Goal: Task Accomplishment & Management: Use online tool/utility

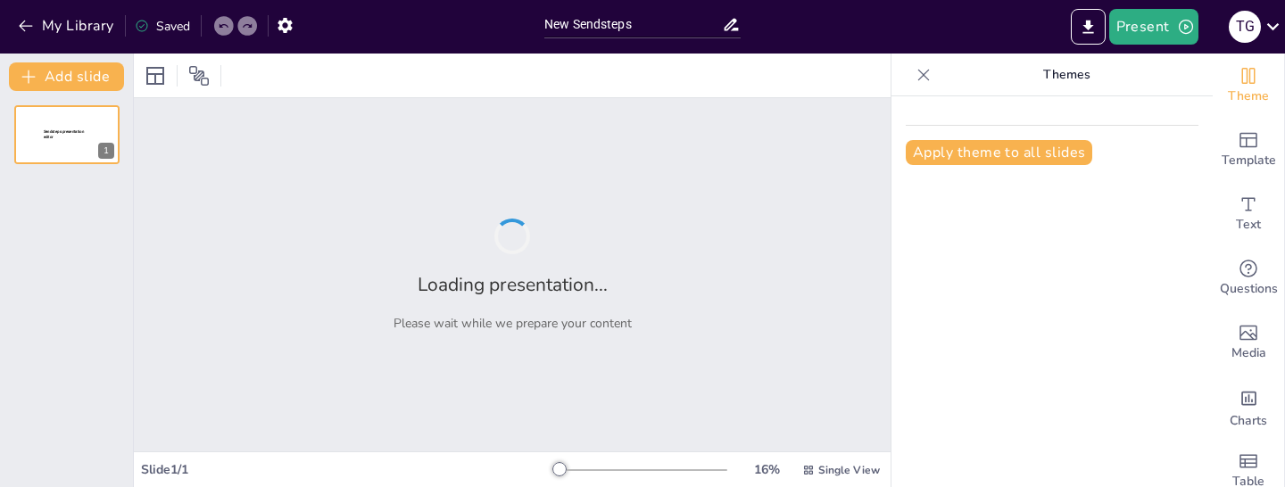
type input "New Sendsteps"
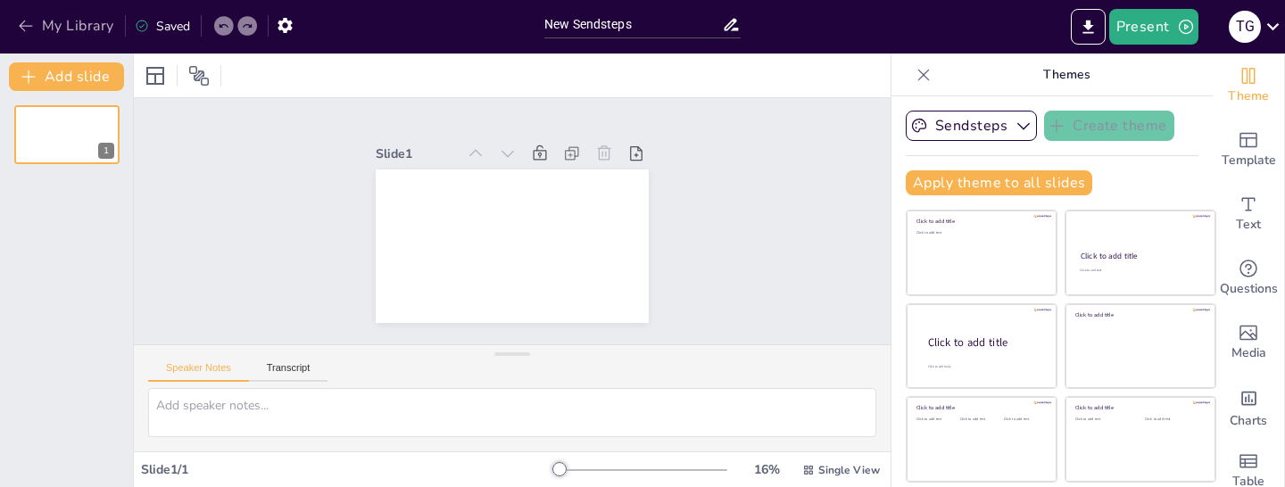
click at [24, 22] on icon "button" at bounding box center [26, 26] width 18 height 18
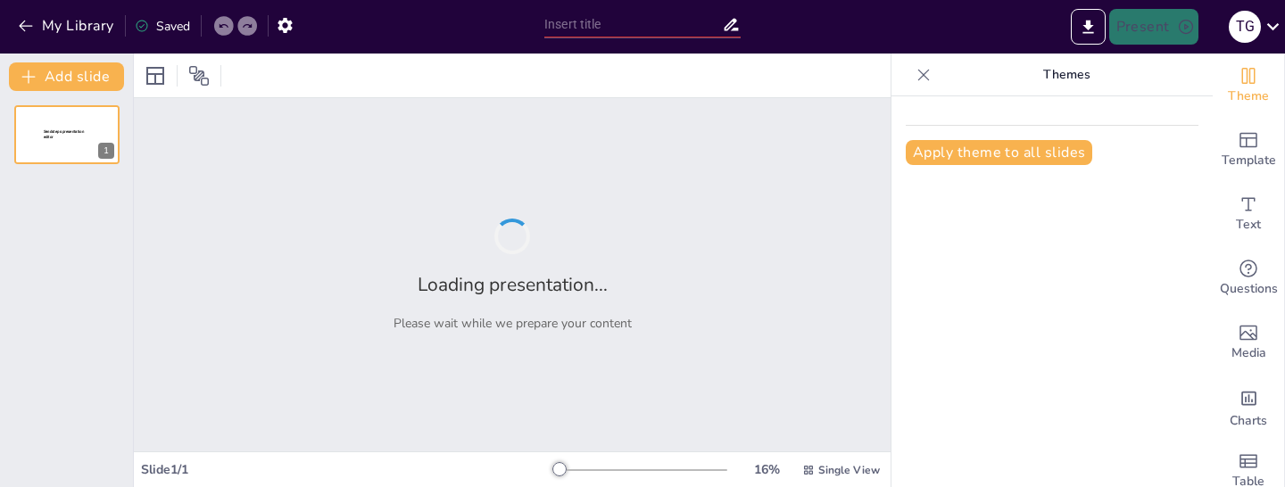
type input "Mikroorganismoen Sailkapena: Prokariotoak eta Eukariotoak"
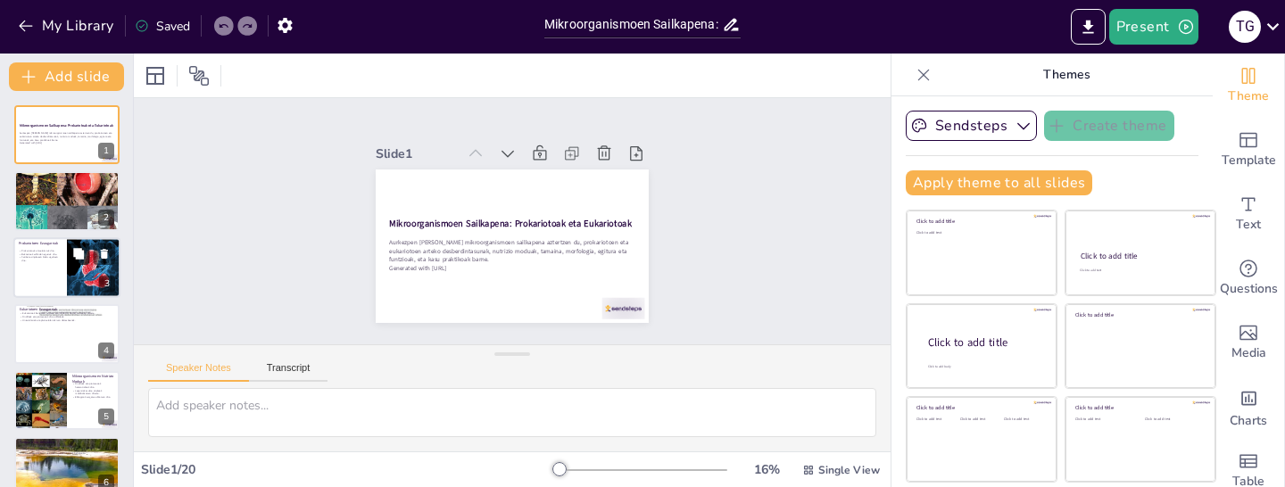
click at [78, 261] on button at bounding box center [78, 253] width 21 height 21
type textarea "Prokariotoen unizelularra izatea ezaugarri garrantzitsua da, bakterioek eta bes…"
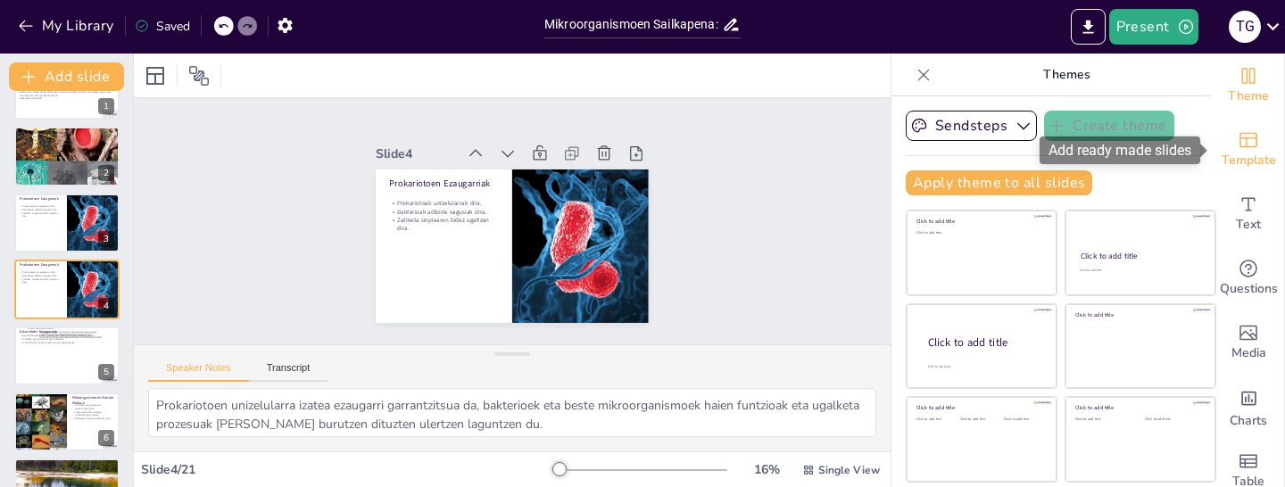
click at [1255, 151] on span "Template" at bounding box center [1249, 161] width 54 height 20
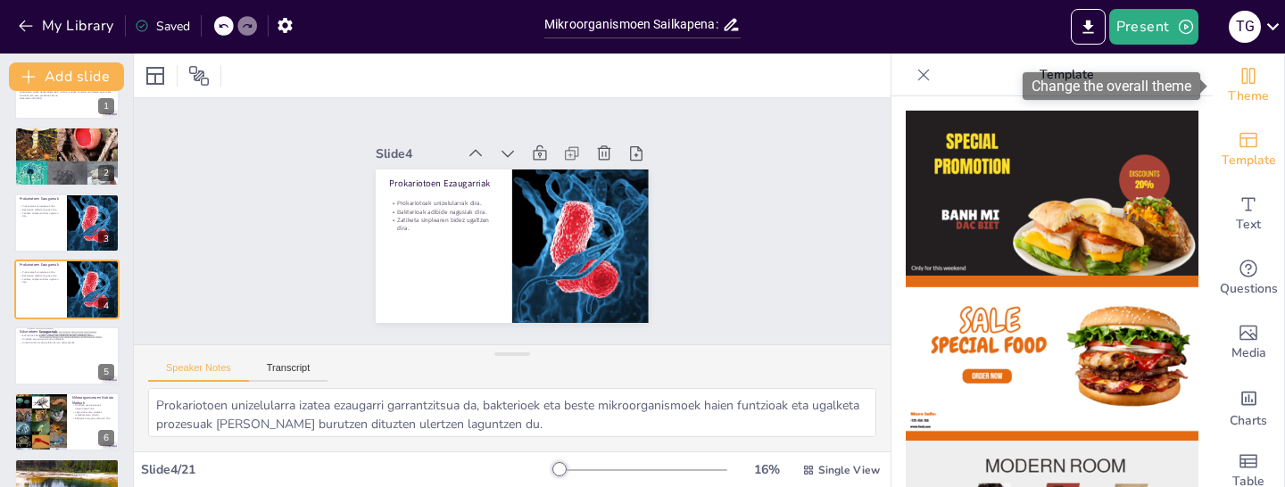
click at [1256, 90] on span "Theme" at bounding box center [1248, 97] width 41 height 20
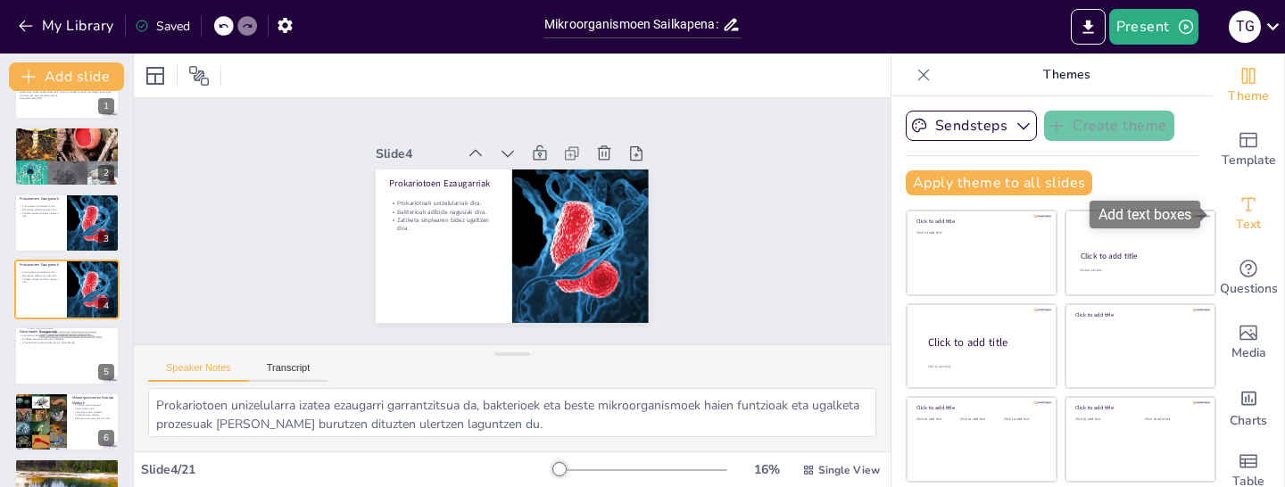
scroll to position [16, 0]
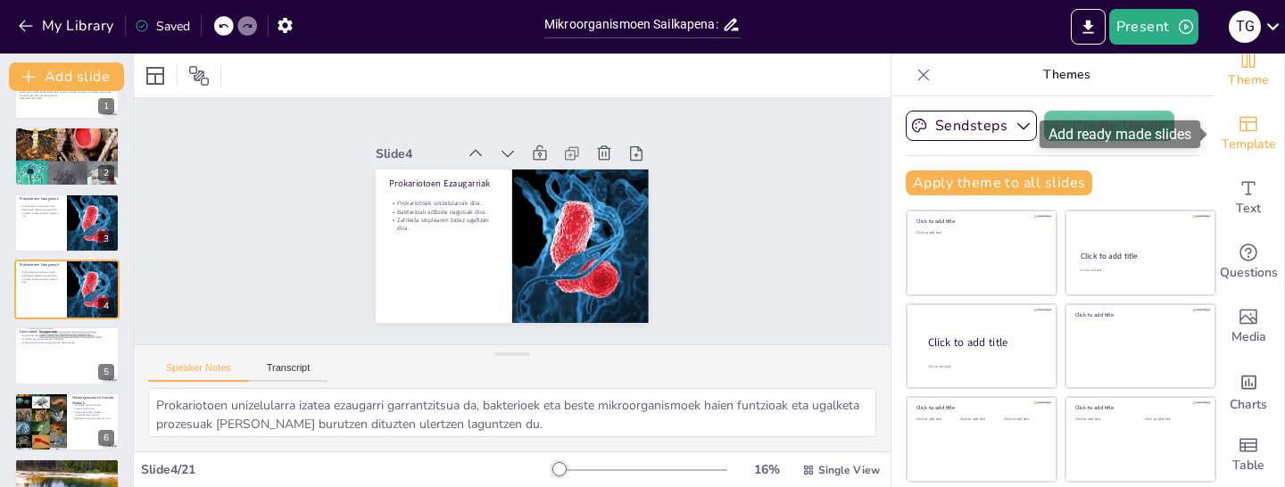
click at [1242, 124] on icon "Add ready made slides" at bounding box center [1248, 123] width 21 height 21
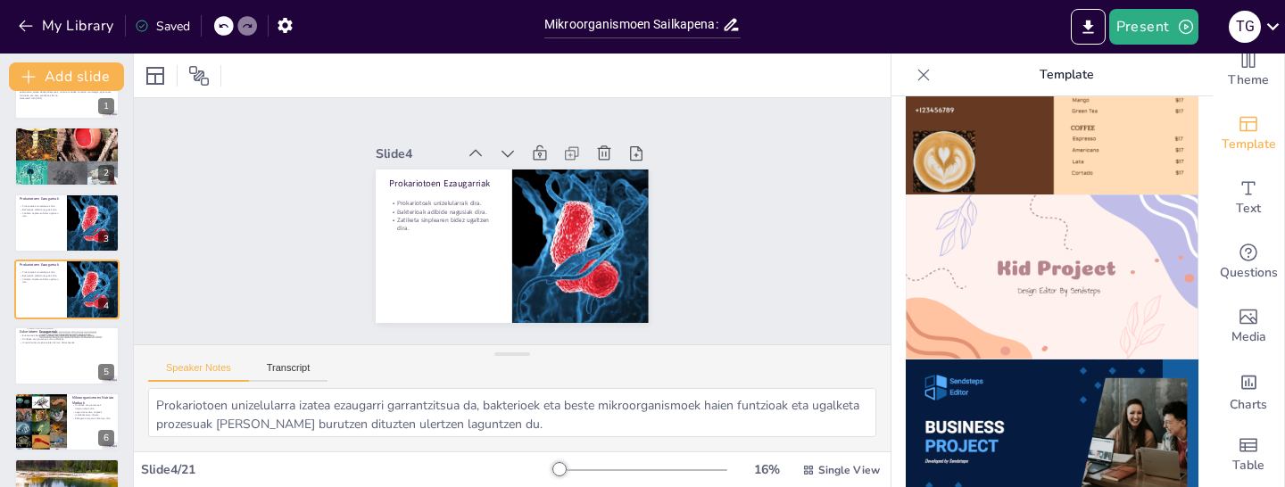
scroll to position [1238, 0]
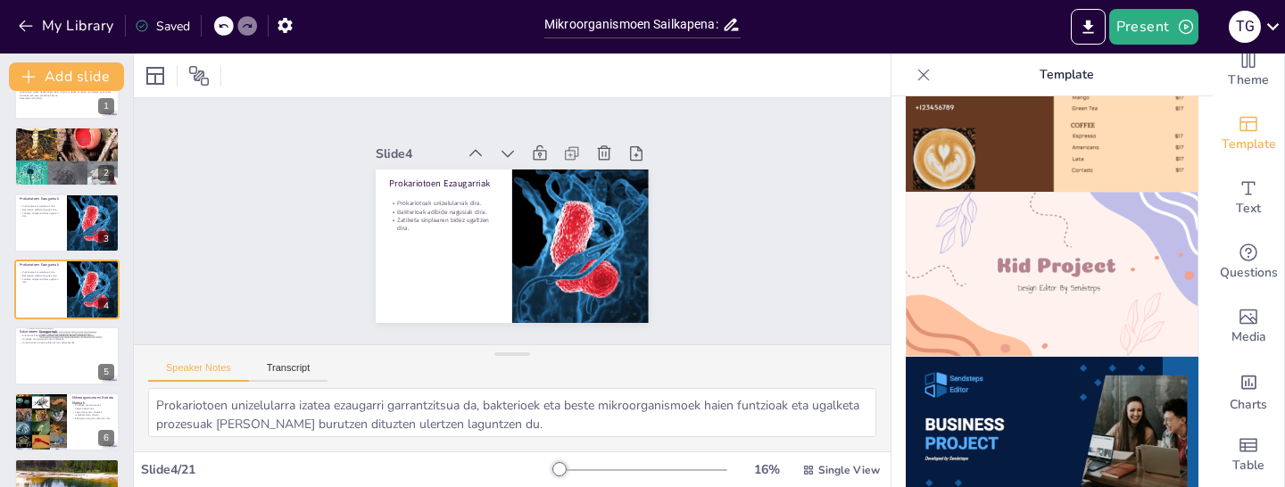
click at [1100, 270] on img at bounding box center [1052, 274] width 293 height 165
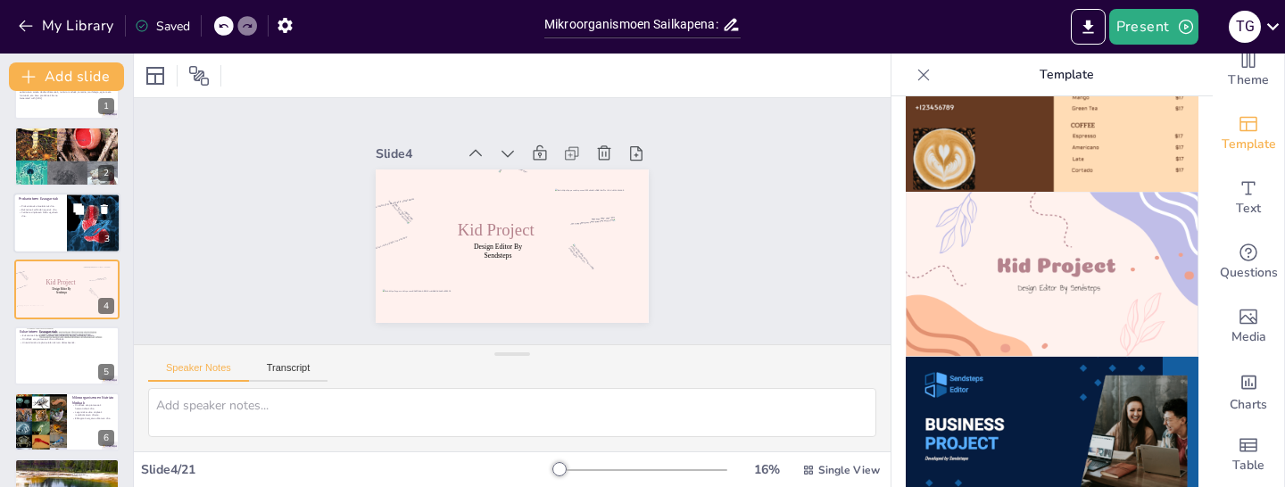
click at [69, 236] on div at bounding box center [94, 223] width 58 height 61
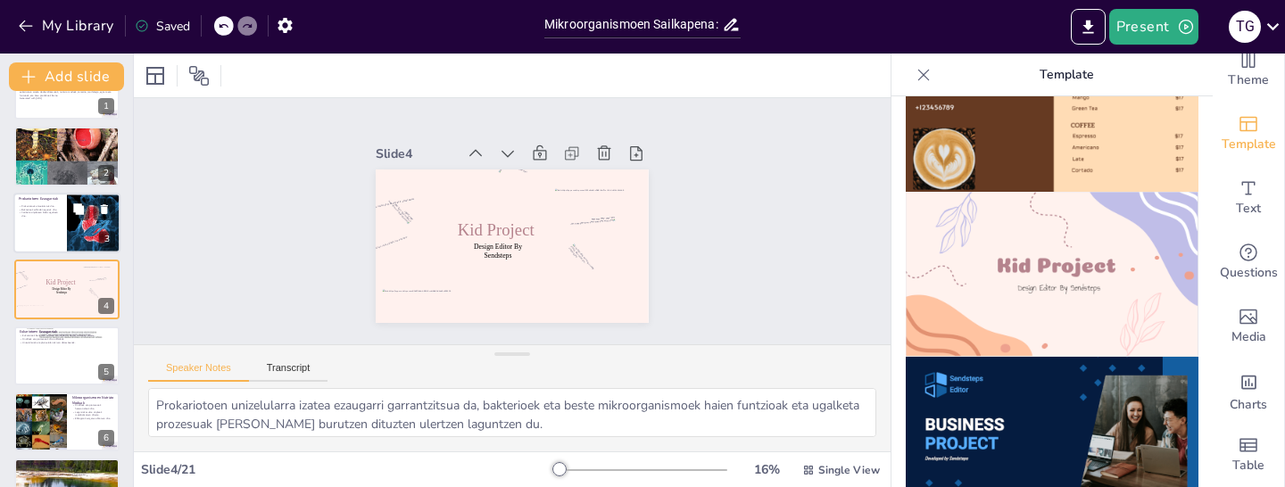
scroll to position [0, 0]
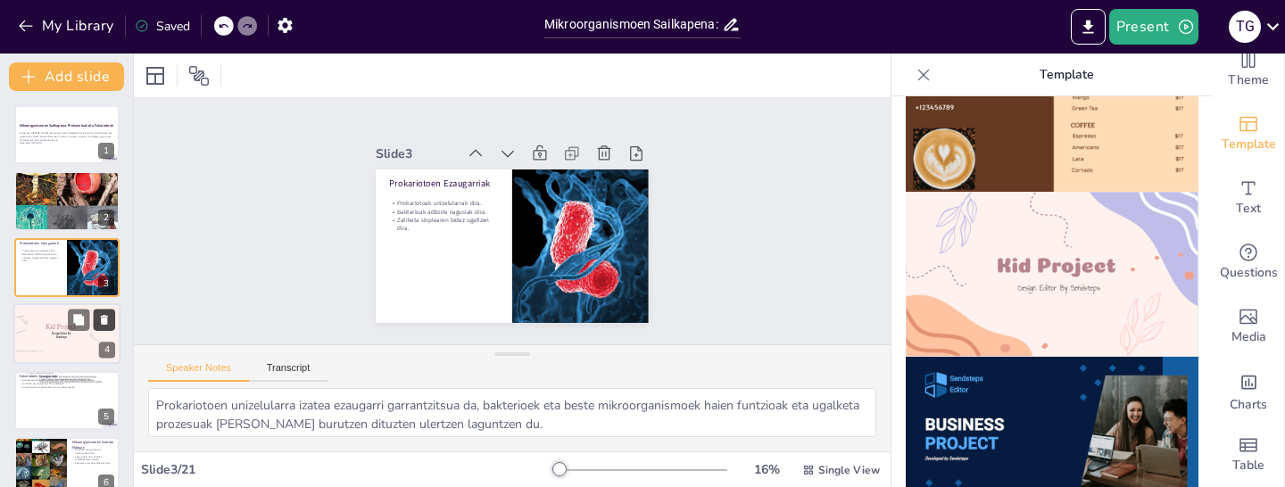
click at [95, 324] on button at bounding box center [104, 320] width 21 height 21
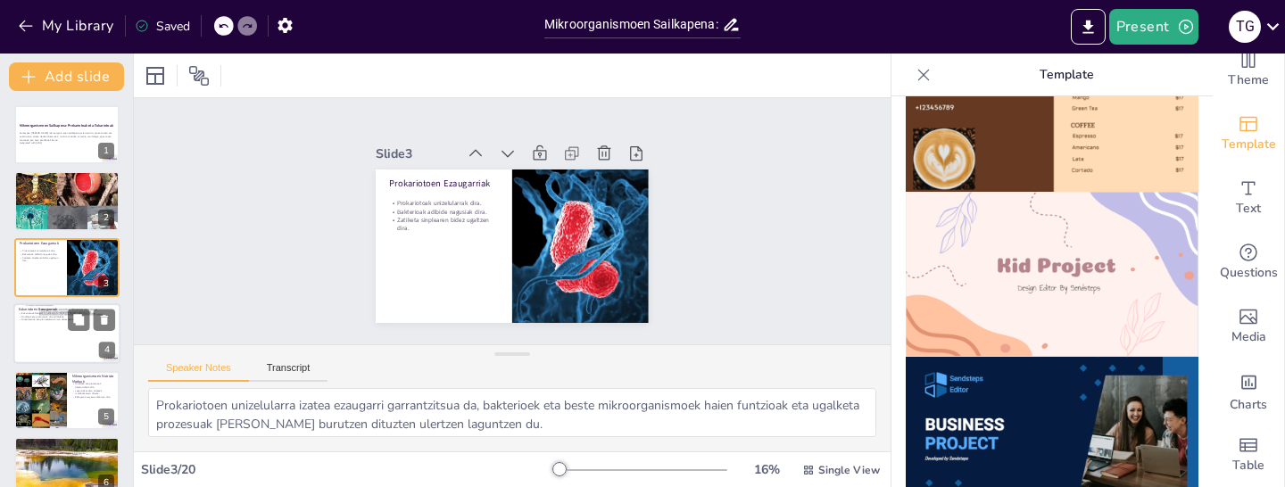
click at [74, 342] on div at bounding box center [66, 333] width 107 height 61
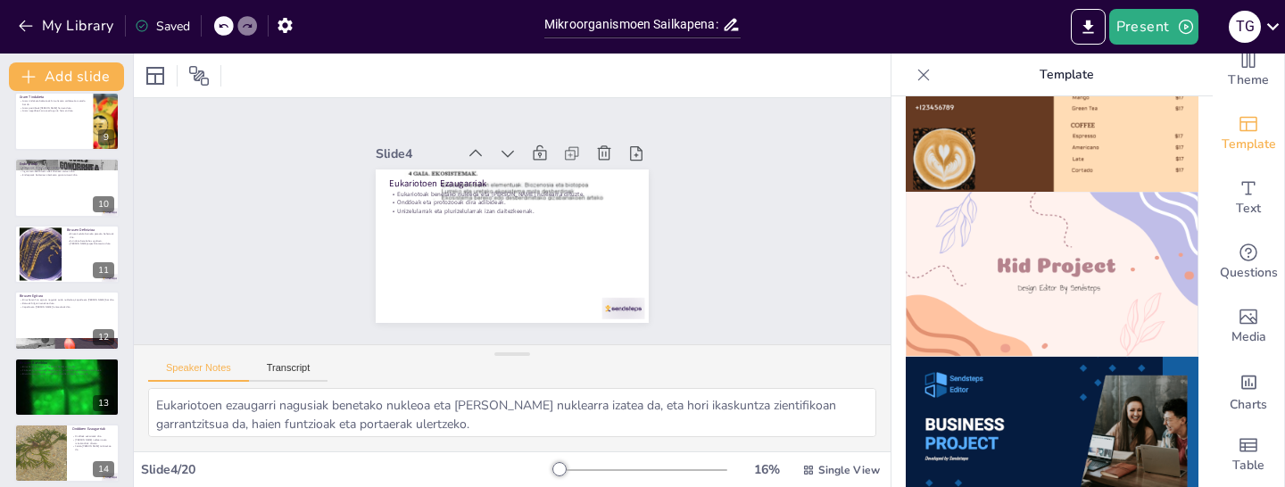
scroll to position [953, 0]
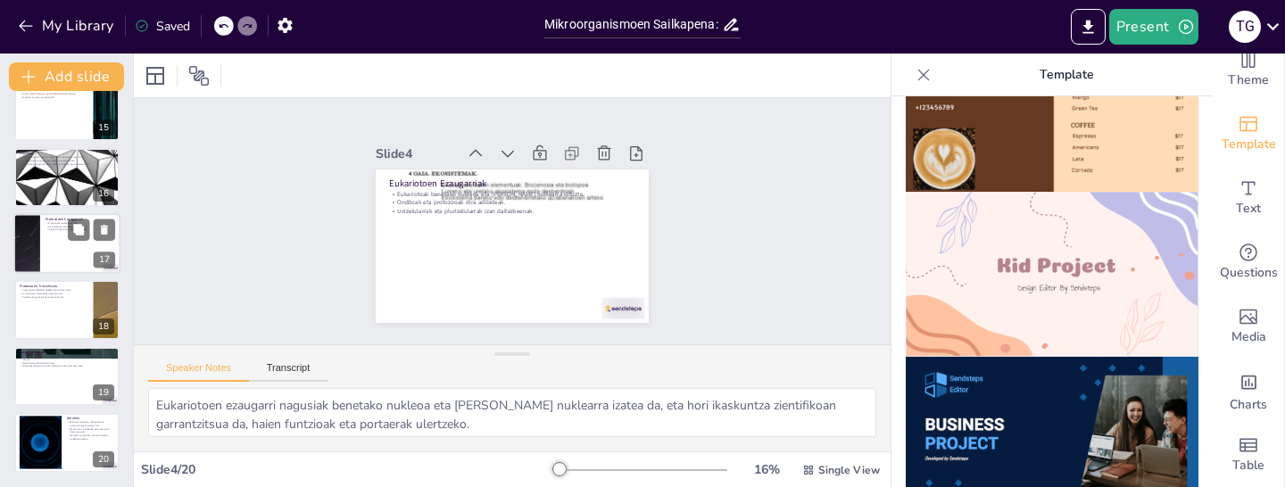
click at [79, 253] on div at bounding box center [66, 243] width 107 height 61
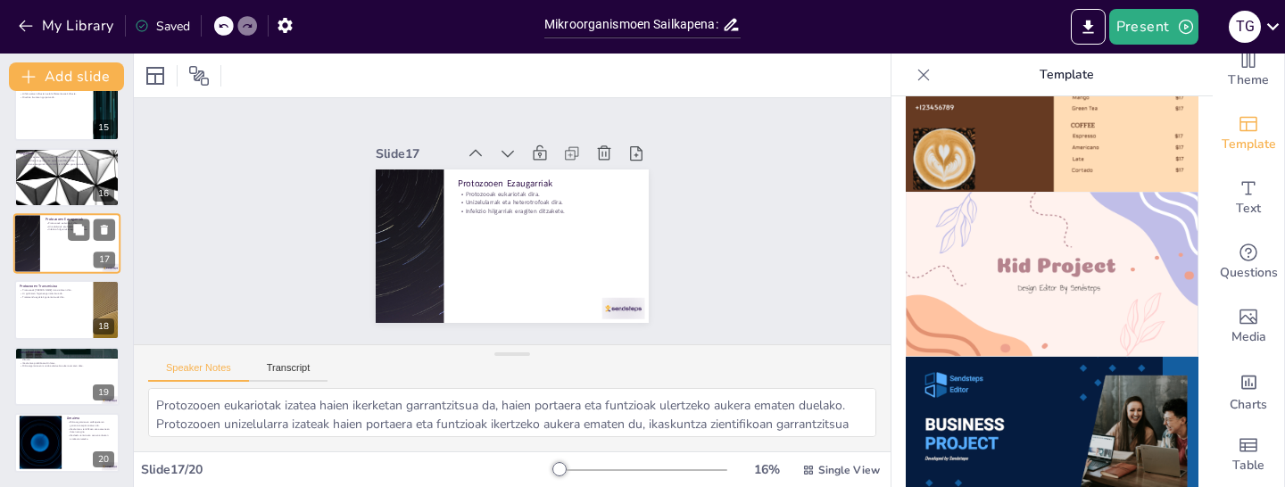
scroll to position [908, 0]
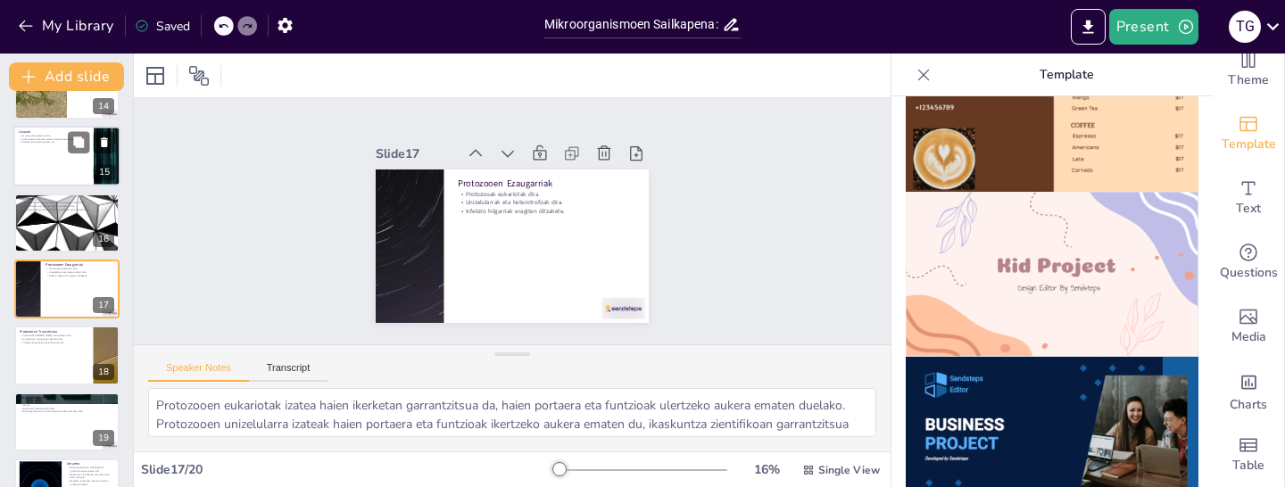
click at [71, 156] on div at bounding box center [66, 157] width 107 height 61
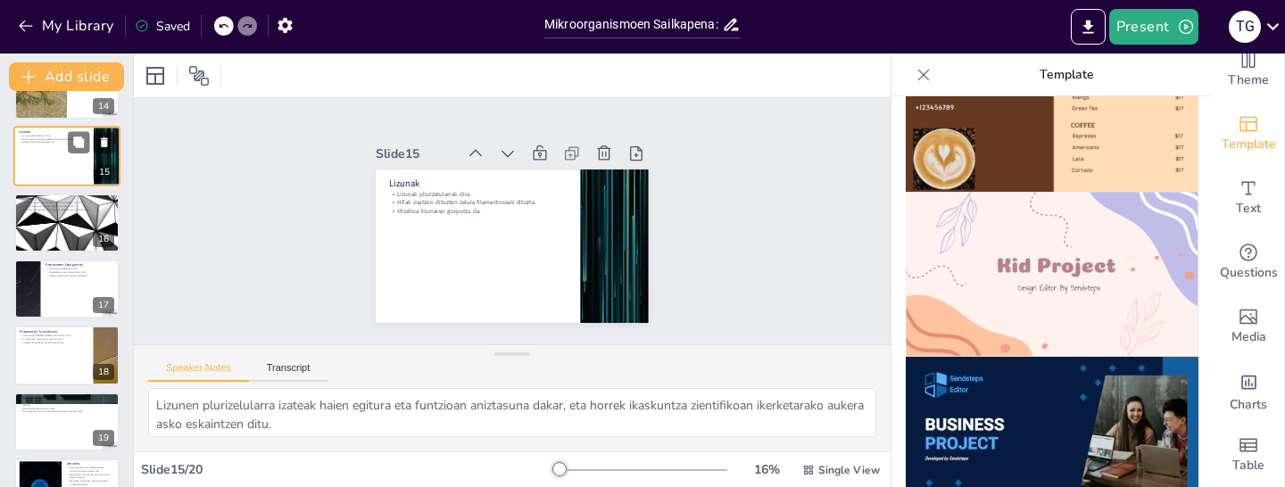
scroll to position [775, 0]
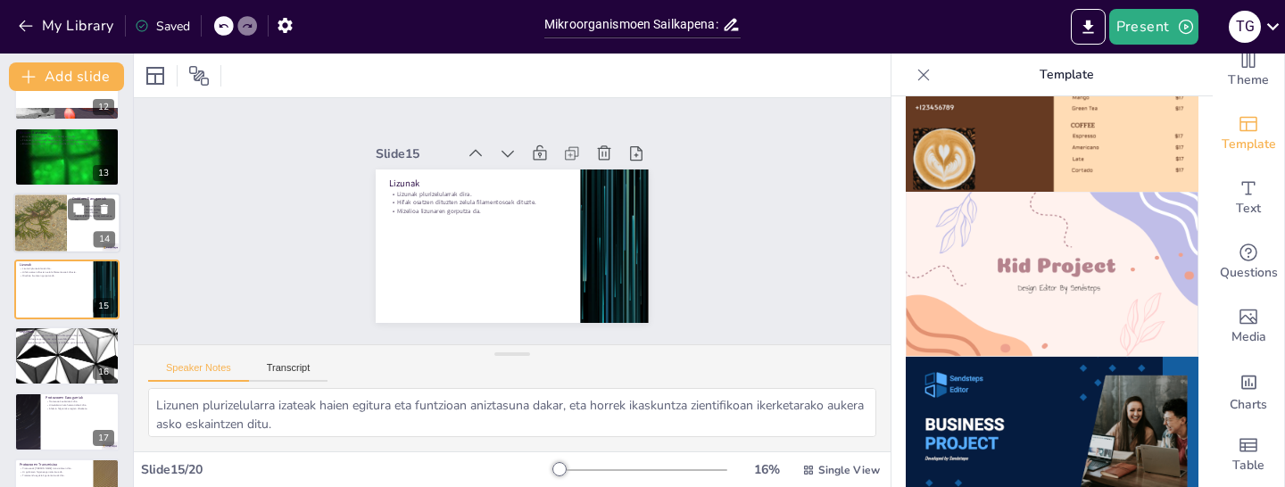
click at [49, 219] on div at bounding box center [40, 223] width 80 height 61
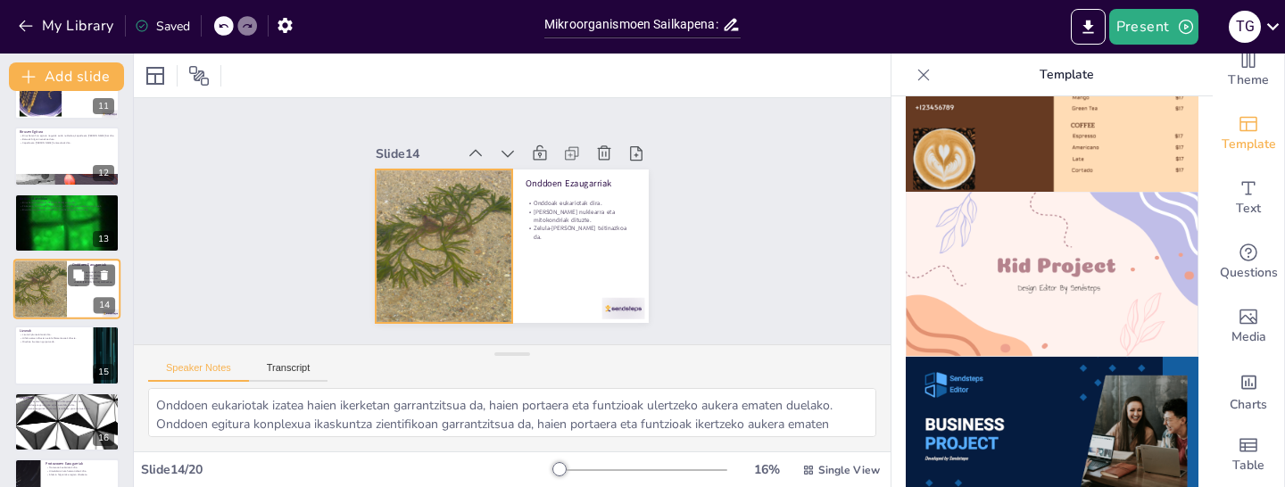
click at [38, 316] on div at bounding box center [40, 289] width 80 height 61
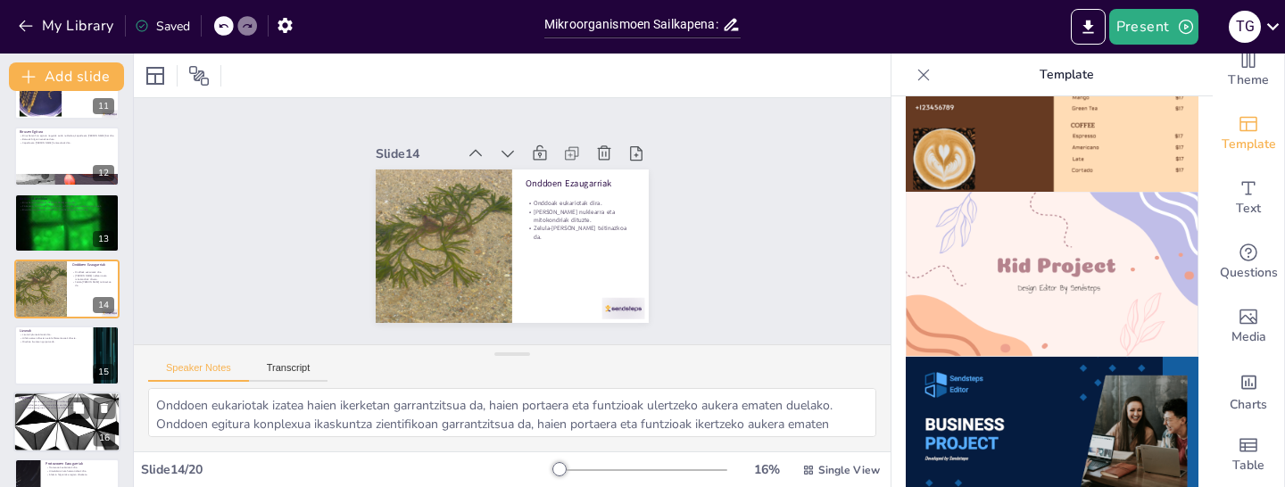
click at [29, 419] on div at bounding box center [66, 422] width 107 height 61
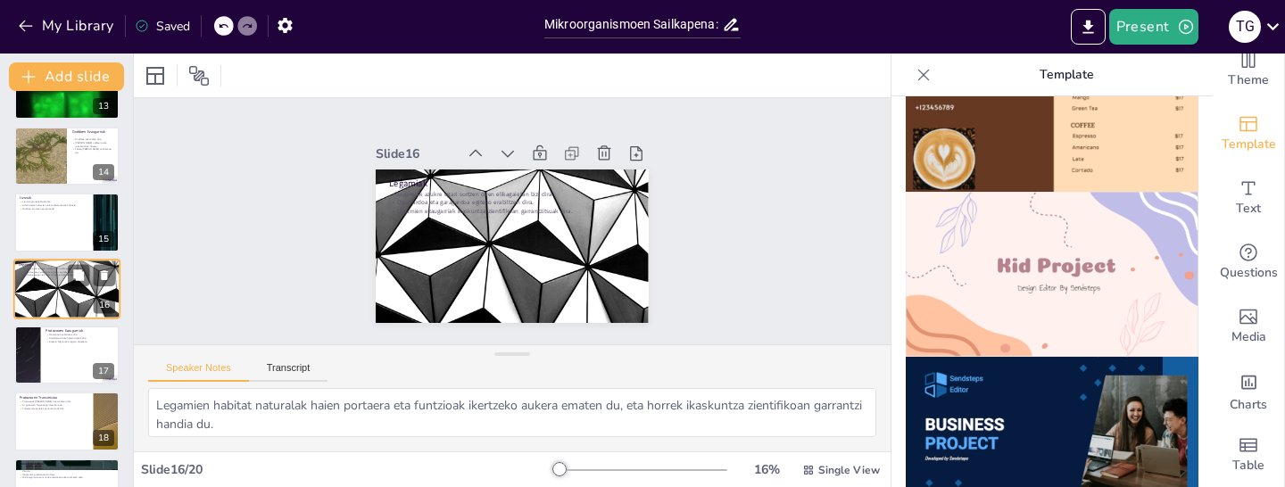
scroll to position [953, 0]
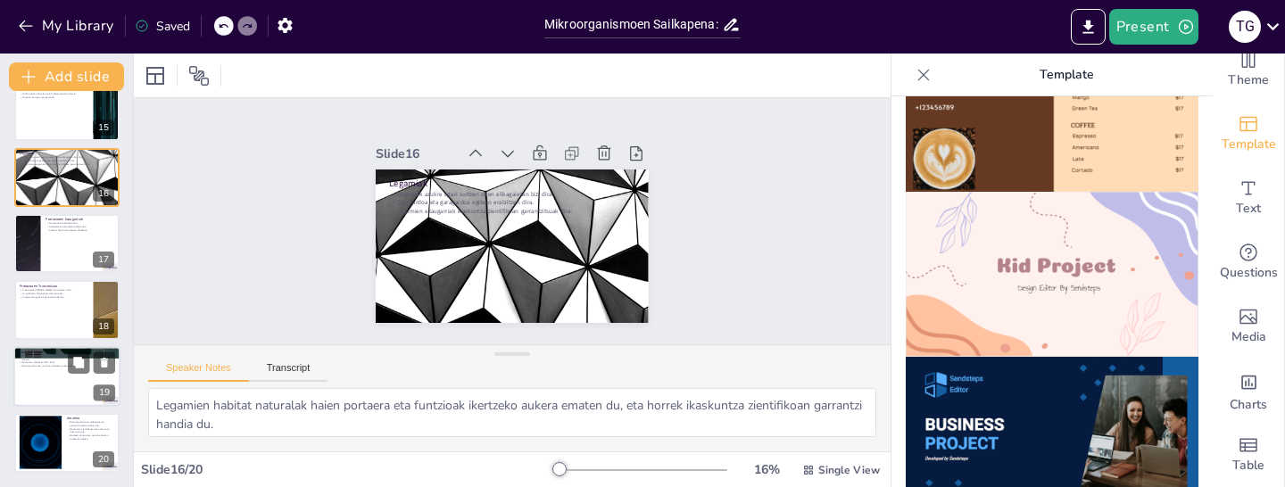
click at [59, 401] on div at bounding box center [66, 376] width 107 height 61
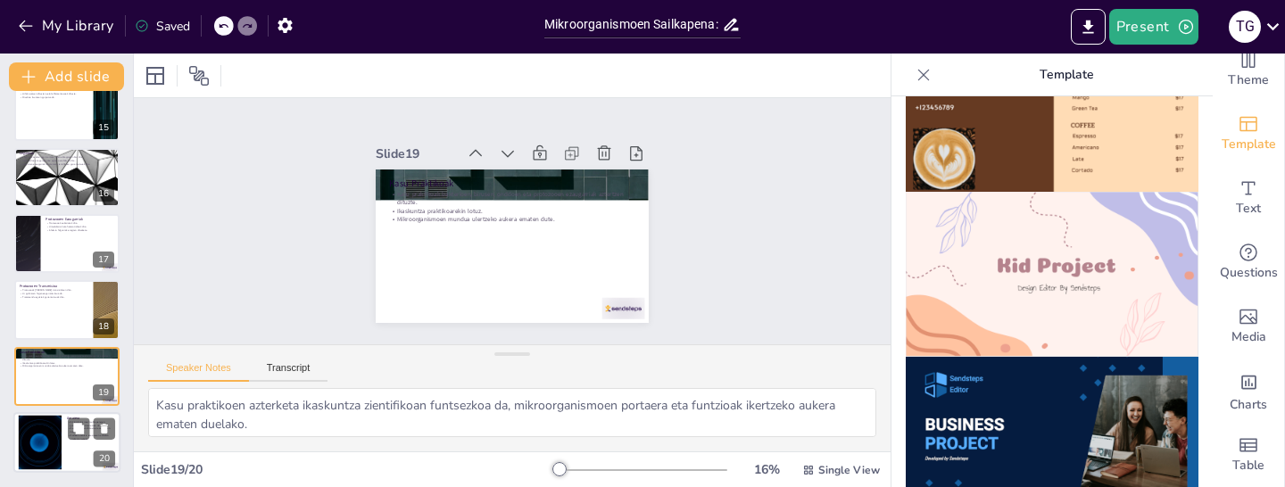
click at [63, 443] on div at bounding box center [66, 442] width 107 height 61
type textarea "Mikroorganismoen sailkapenak ikaskuntza zientifikoan eta osasunean duen garrant…"
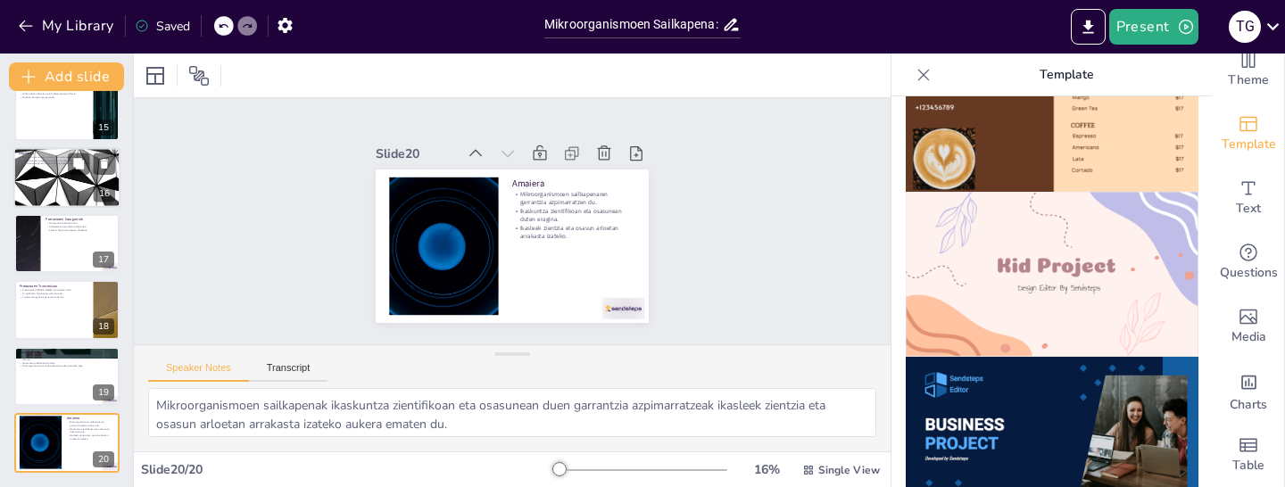
scroll to position [0, 0]
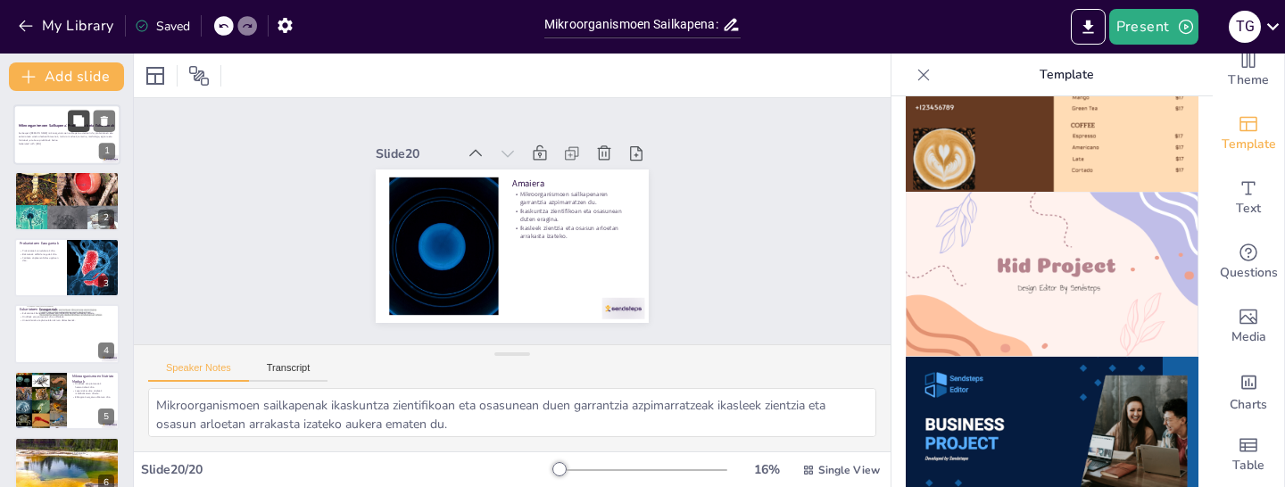
click at [77, 129] on button at bounding box center [78, 120] width 21 height 21
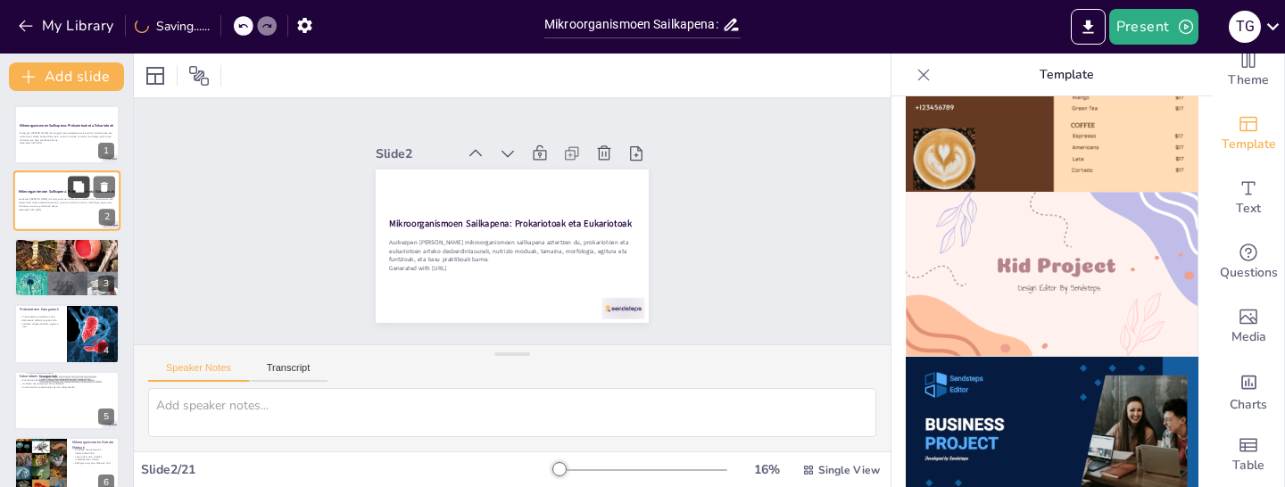
click at [76, 196] on button at bounding box center [78, 187] width 21 height 21
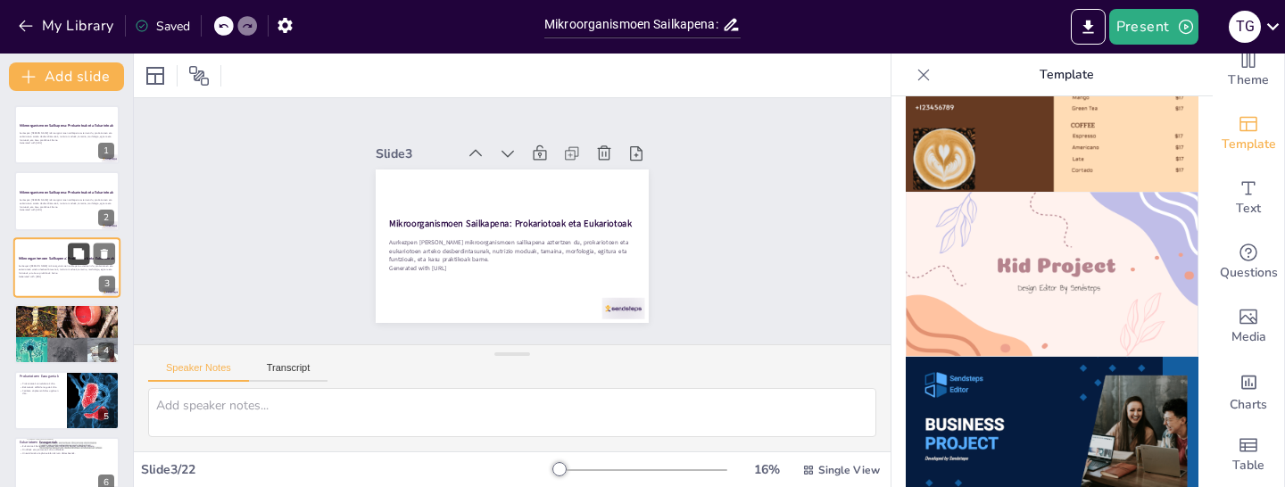
click at [83, 249] on icon at bounding box center [78, 253] width 12 height 12
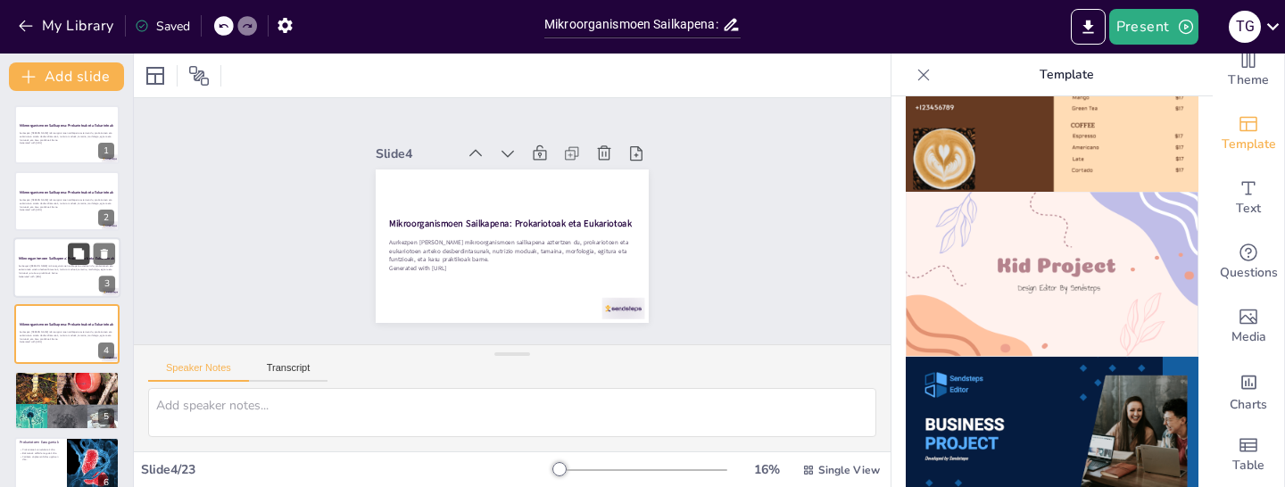
scroll to position [45, 0]
